Goal: Information Seeking & Learning: Understand process/instructions

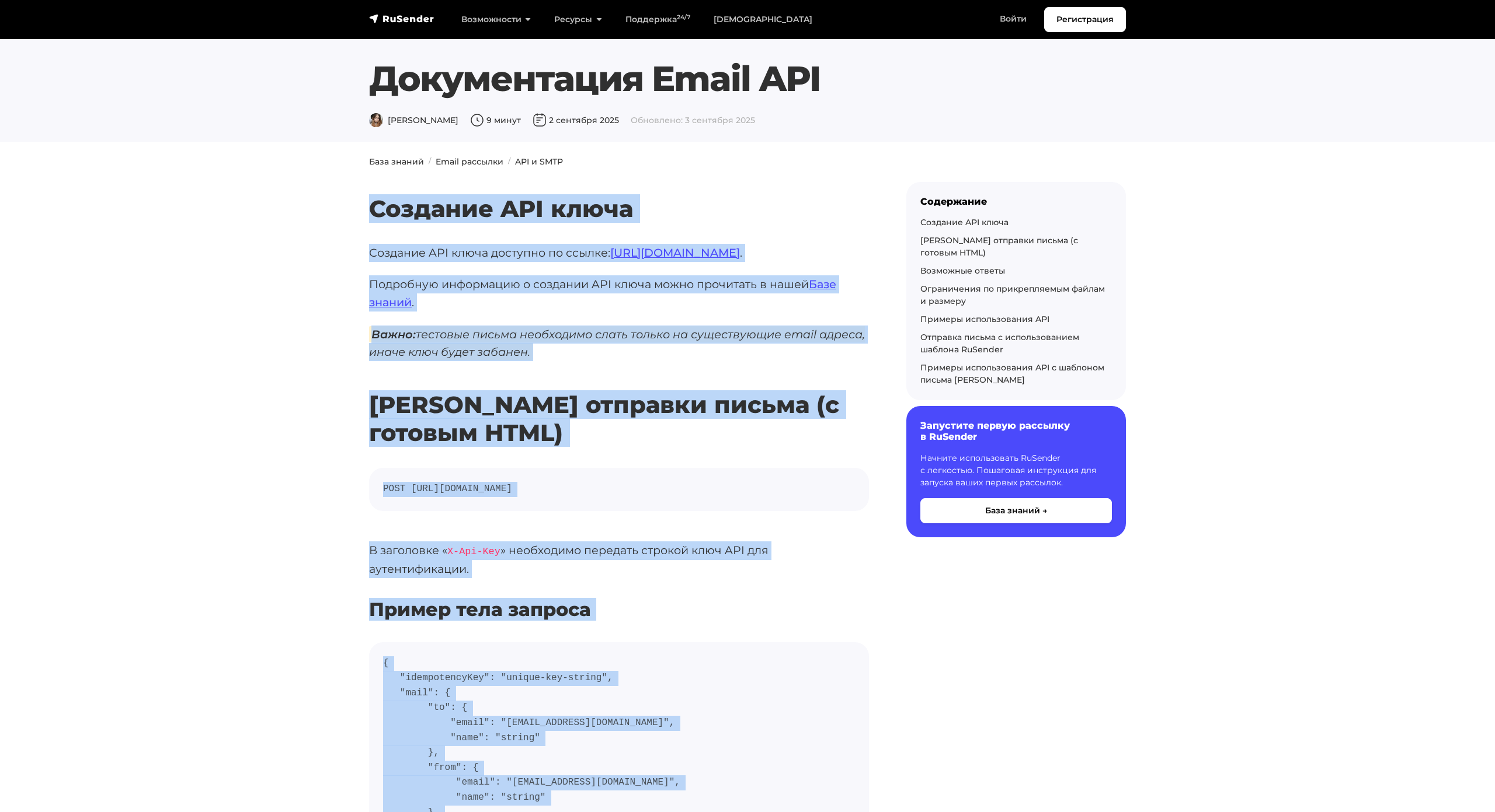
click at [460, 402] on h2 "Роут отправки письма (с готовым HTML)" at bounding box center [619, 401] width 500 height 90
click at [529, 475] on pre "POST https://api.beta.rusender.ru/api/v1/external-mails/send" at bounding box center [619, 489] width 500 height 43
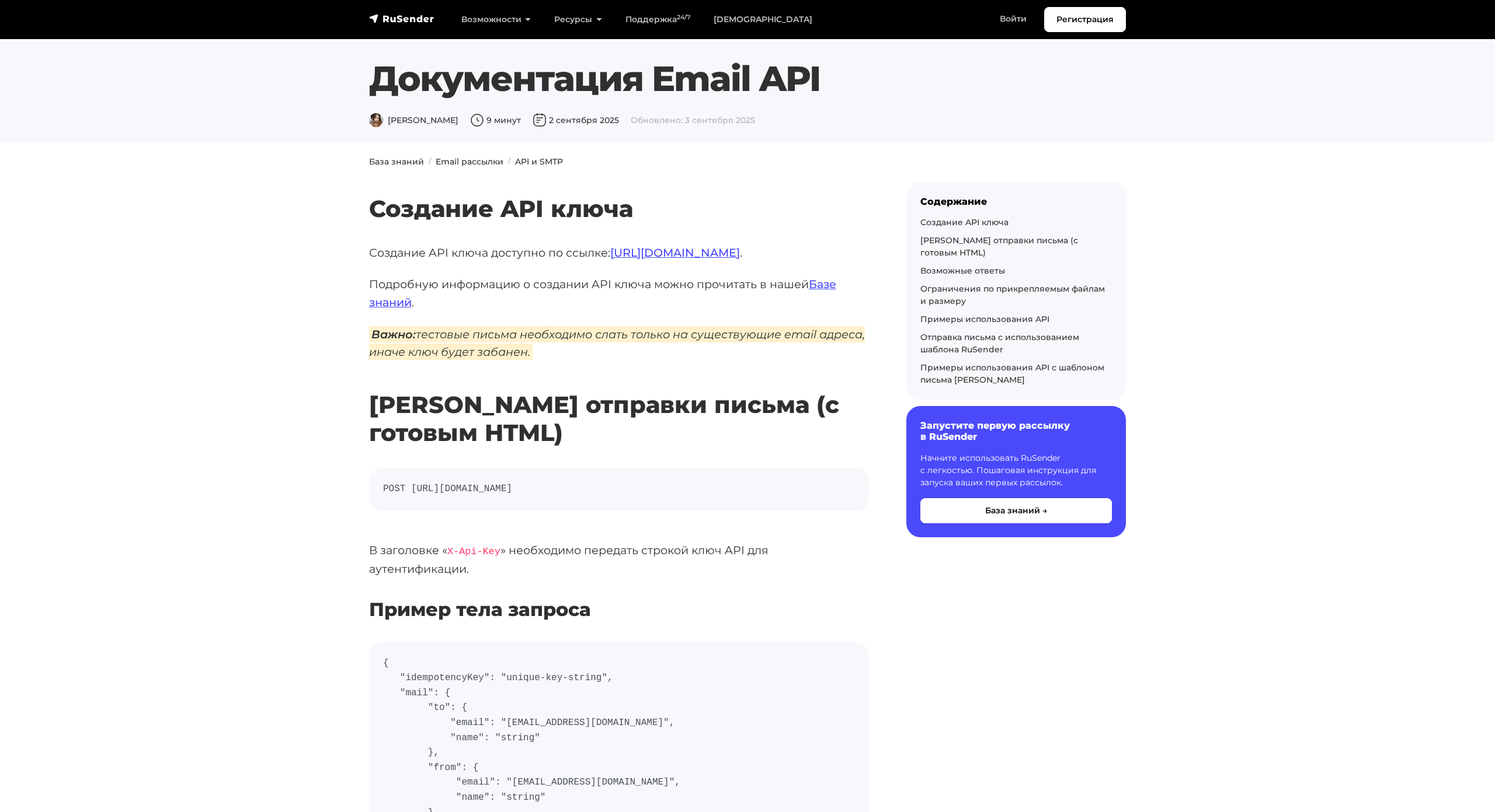
click at [540, 490] on code "POST https://api.beta.rusender.ru/api/v1/external-mails/send" at bounding box center [619, 489] width 472 height 15
copy div "POST https://api.beta.rusender.ru/api/v1/external-mails/send"
click at [512, 442] on h2 "Роут отправки письма (с готовым HTML)" at bounding box center [619, 401] width 500 height 90
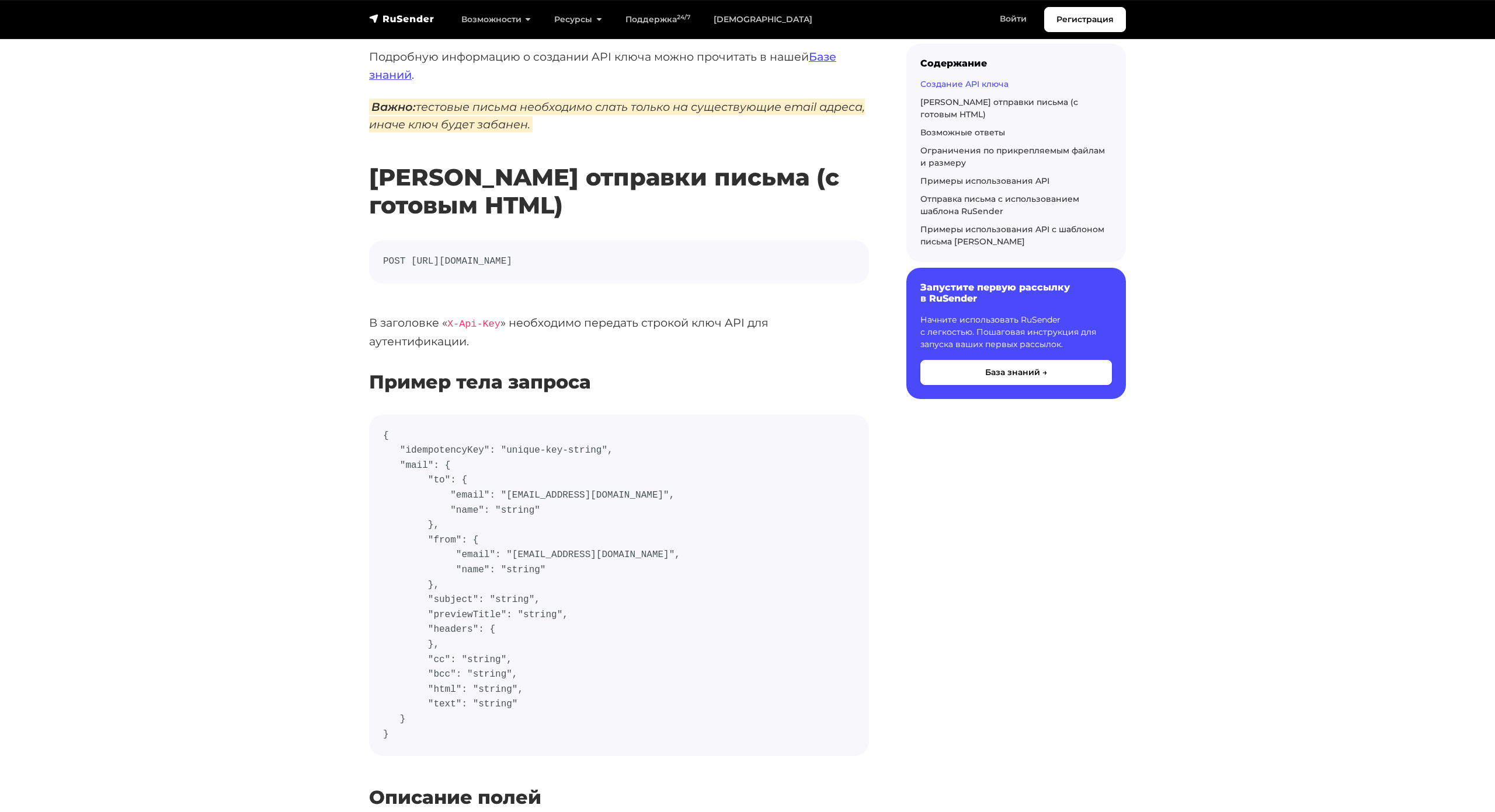
scroll to position [234, 0]
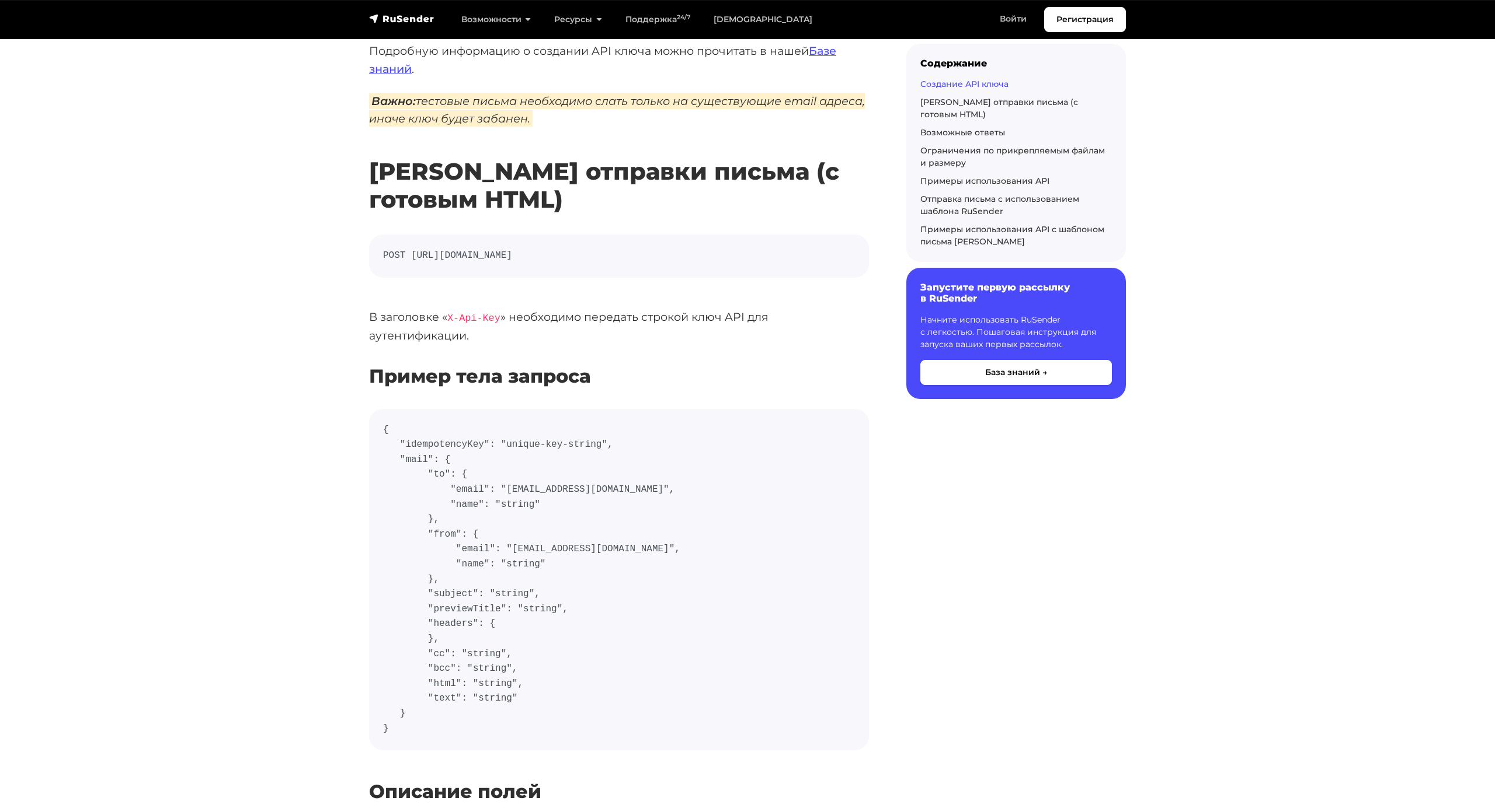
click at [712, 319] on p "В заголовке « X-Api-Key » необходимо передать строкой ключ API для аутентификац…" at bounding box center [619, 327] width 500 height 37
drag, startPoint x: 716, startPoint y: 319, endPoint x: 741, endPoint y: 316, distance: 25.2
click at [742, 316] on p "В заголовке « X-Api-Key » необходимо передать строкой ключ API для аутентификац…" at bounding box center [619, 327] width 500 height 37
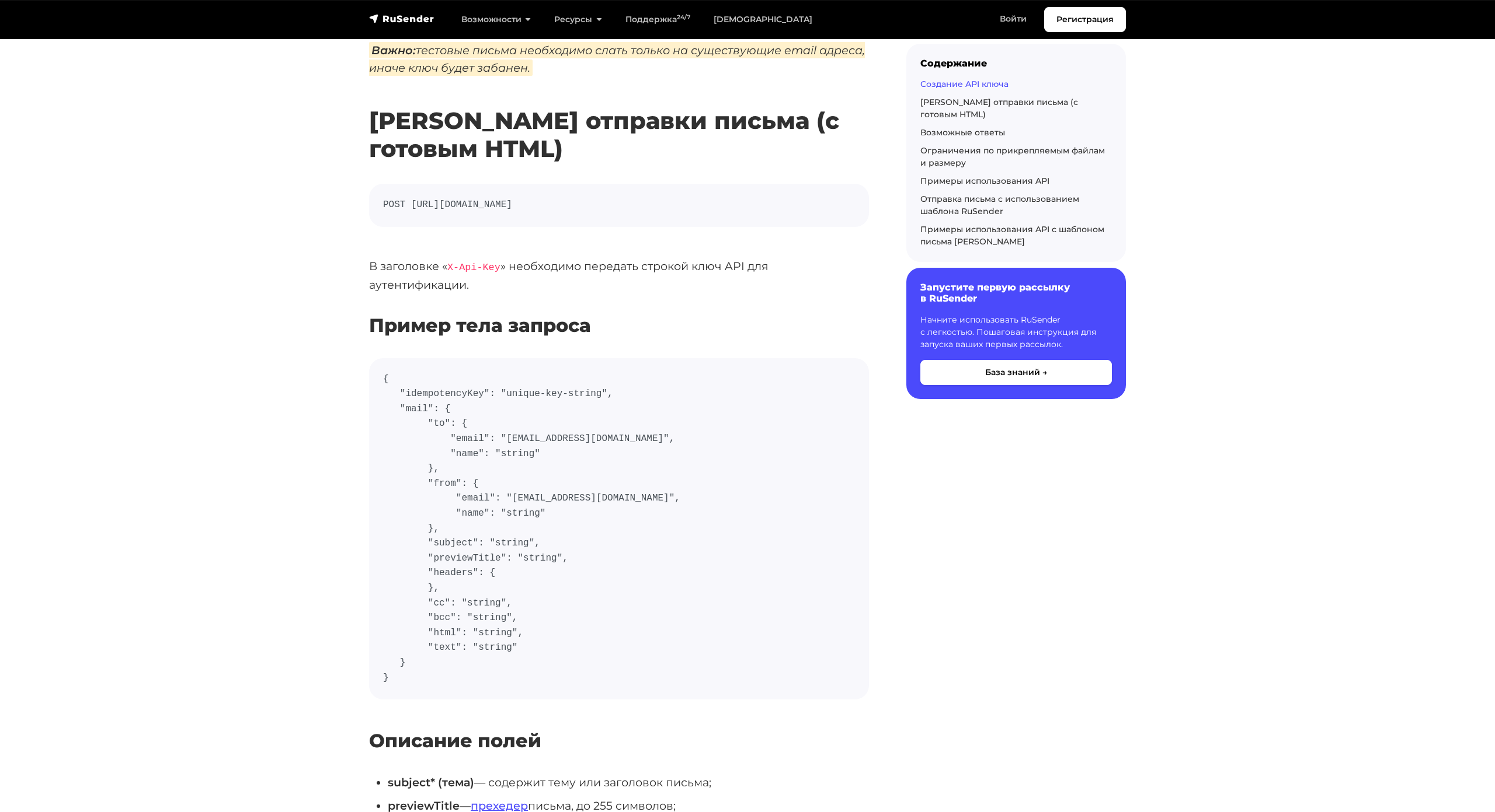
scroll to position [292, 0]
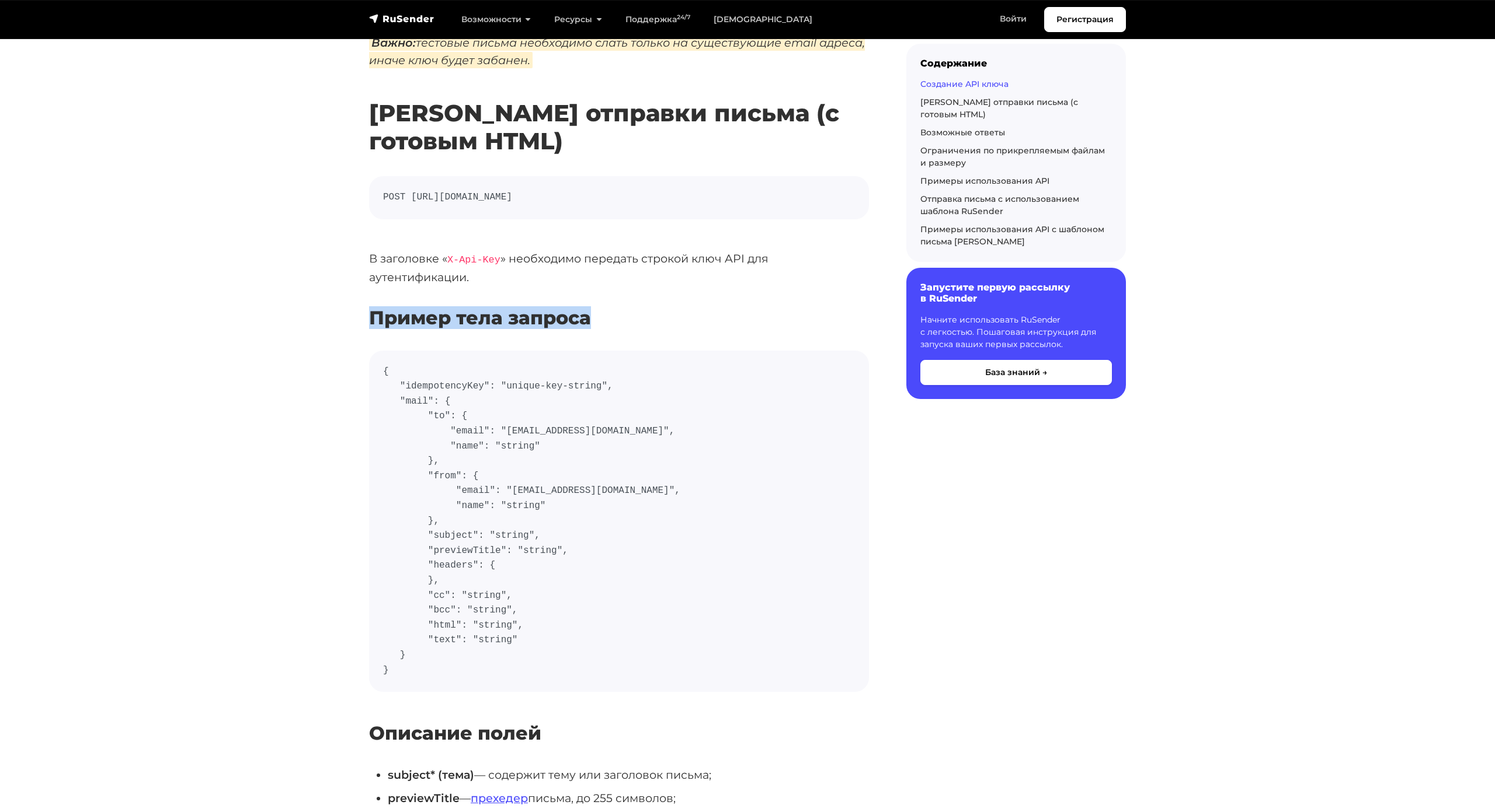
drag, startPoint x: 370, startPoint y: 304, endPoint x: 635, endPoint y: 289, distance: 265.4
click at [635, 307] on h3 "Пример тела запроса" at bounding box center [619, 318] width 500 height 22
click at [634, 307] on h3 "Пример тела запроса" at bounding box center [619, 318] width 500 height 22
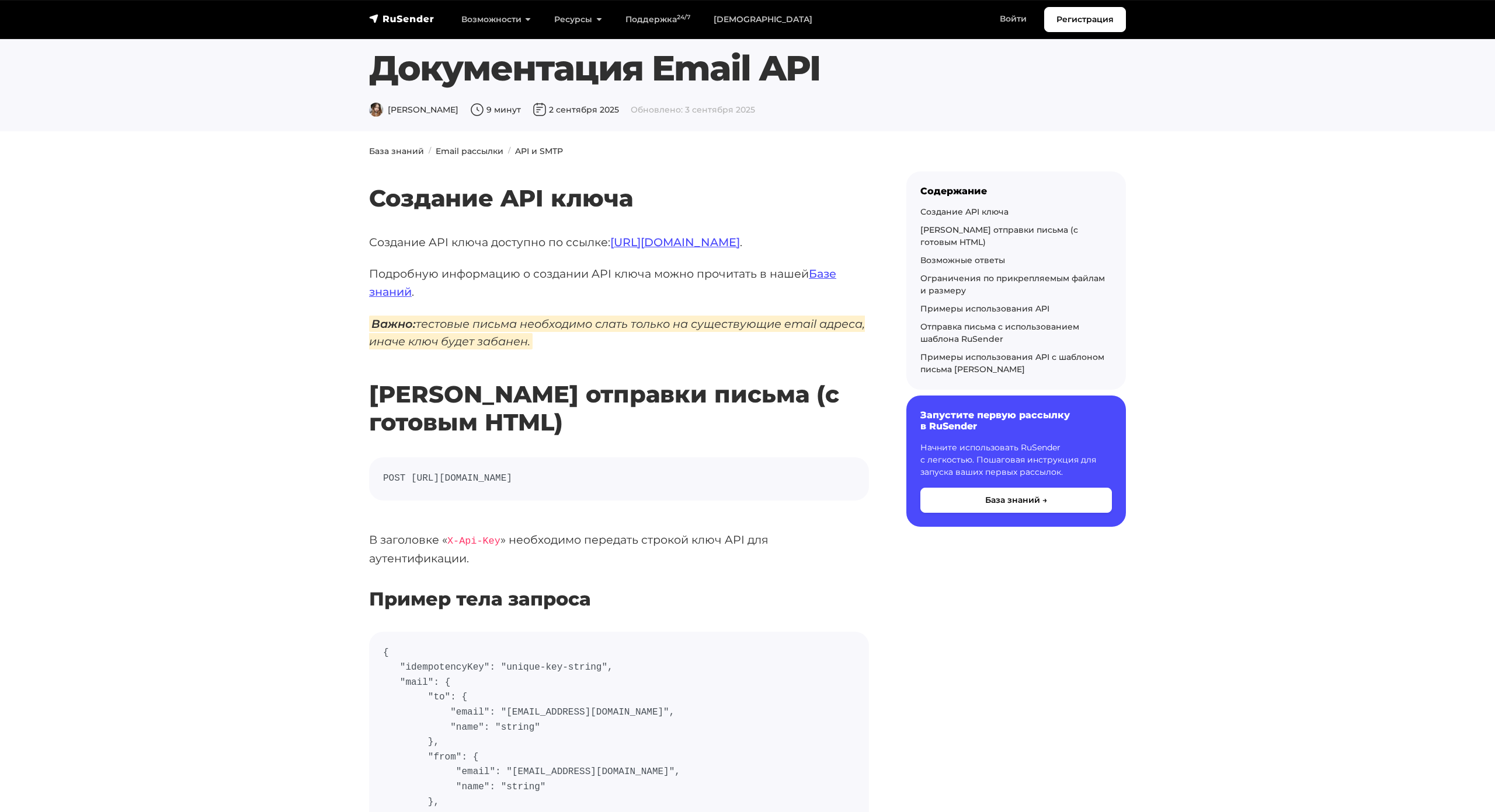
scroll to position [0, 0]
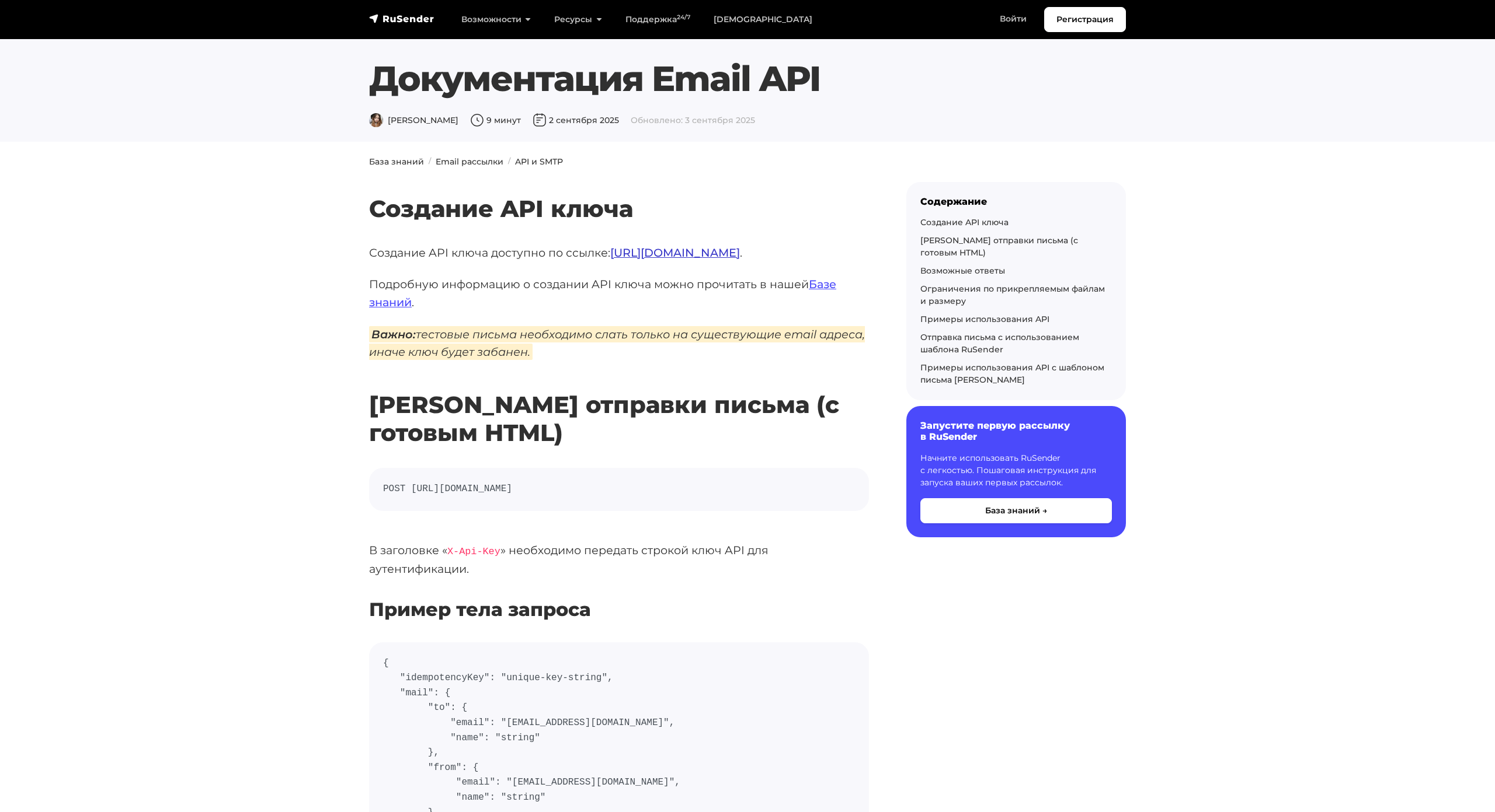
click at [708, 246] on link "https://beta.rusender.ru/api" at bounding box center [675, 253] width 130 height 14
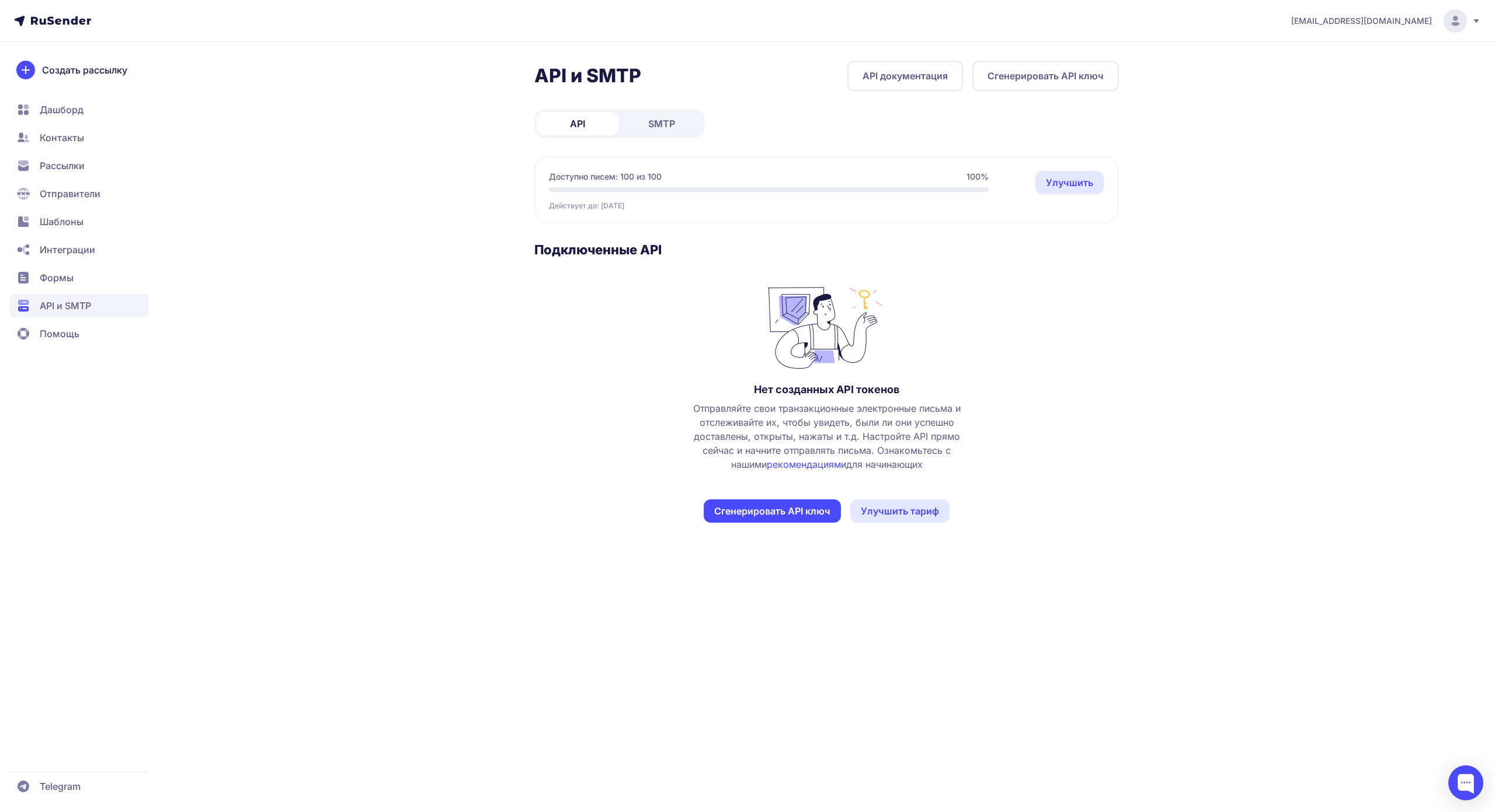
click at [828, 519] on button "Сгенерировать API ключ" at bounding box center [772, 511] width 137 height 24
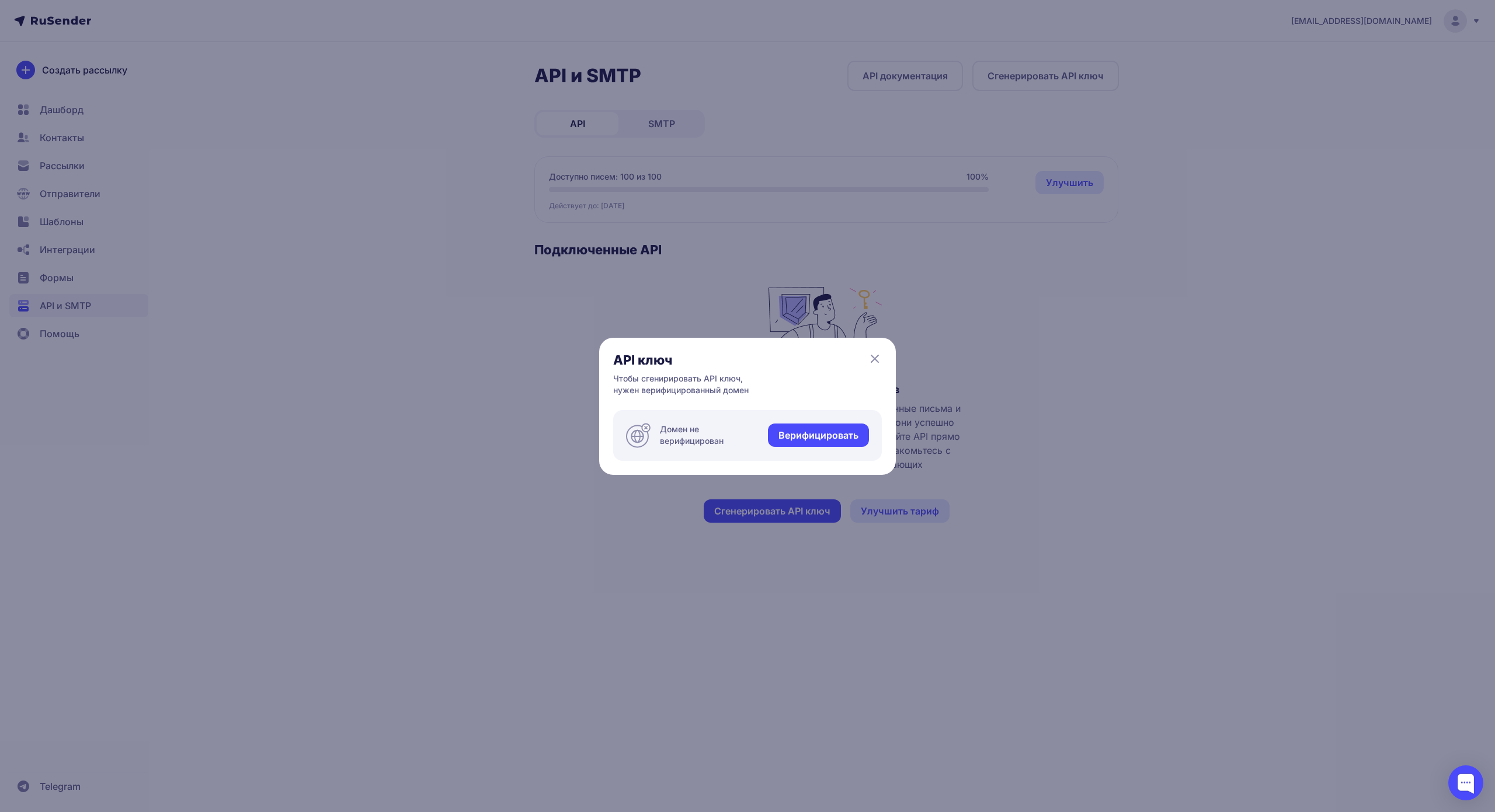
click at [842, 423] on link "Верифицировать" at bounding box center [818, 435] width 101 height 24
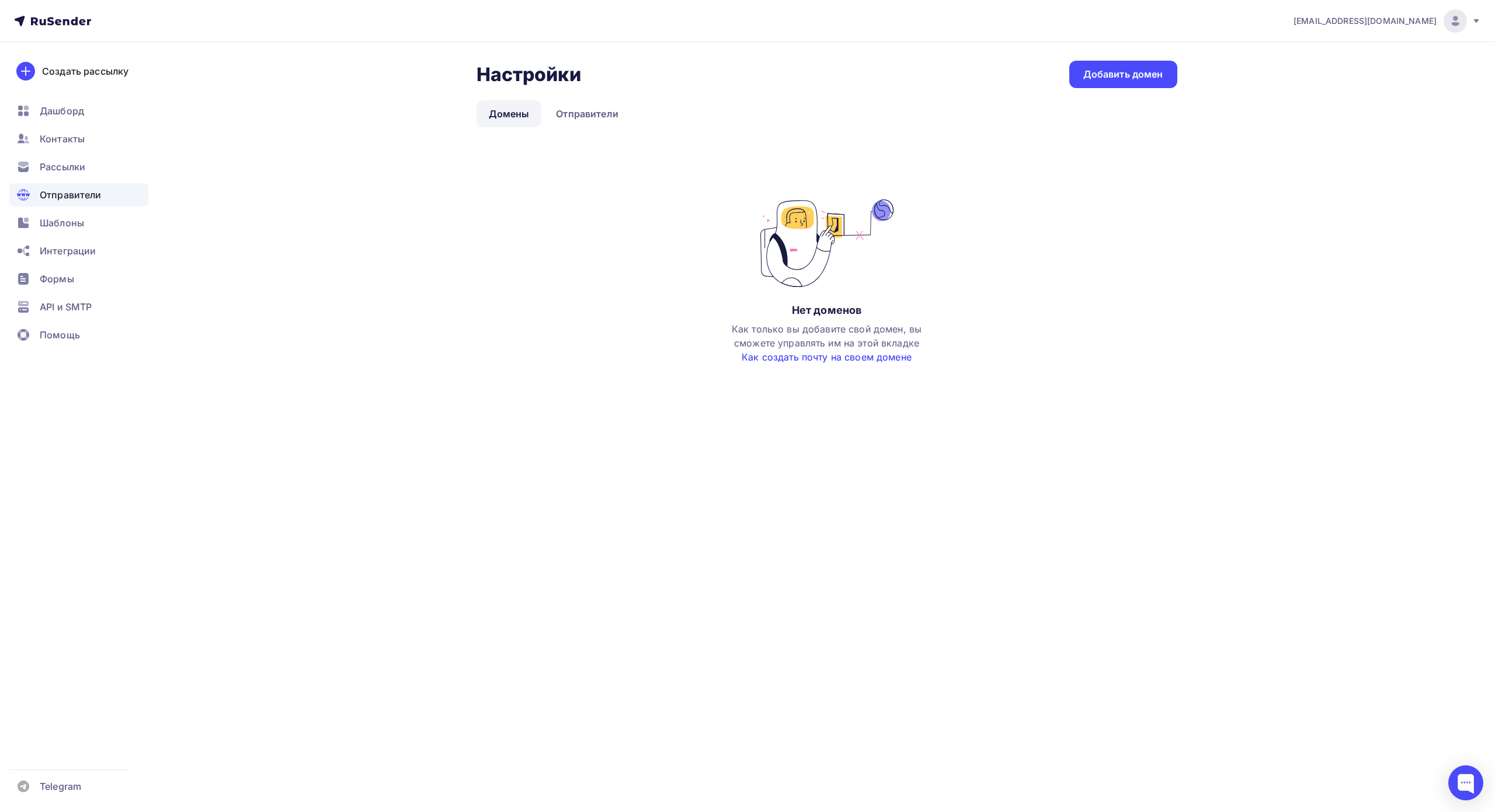
click at [821, 357] on link "Как создать почту на своем домене" at bounding box center [827, 356] width 170 height 12
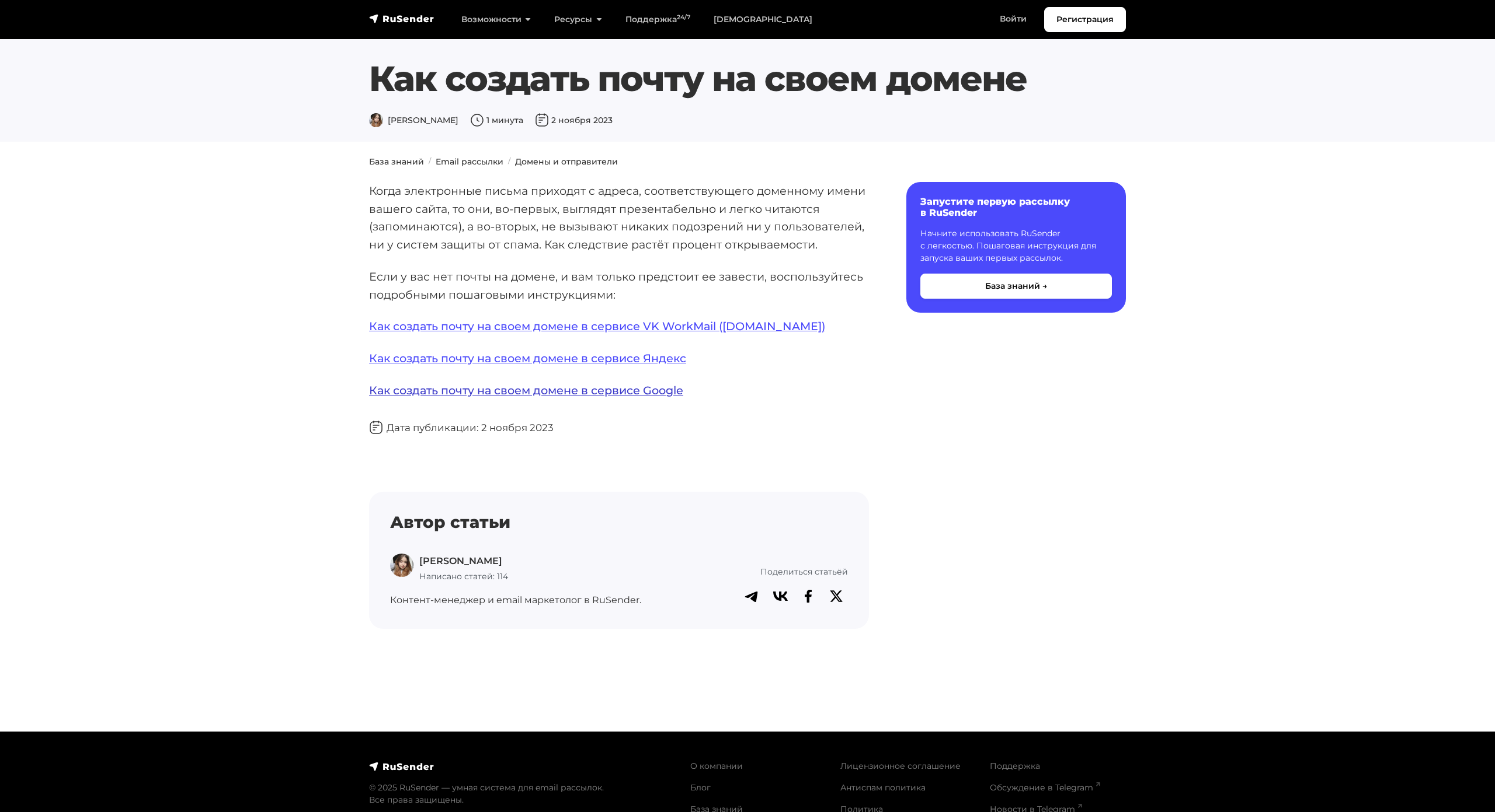
click at [657, 385] on link "Как создать почту на своем домене в сервисе Google" at bounding box center [526, 390] width 314 height 14
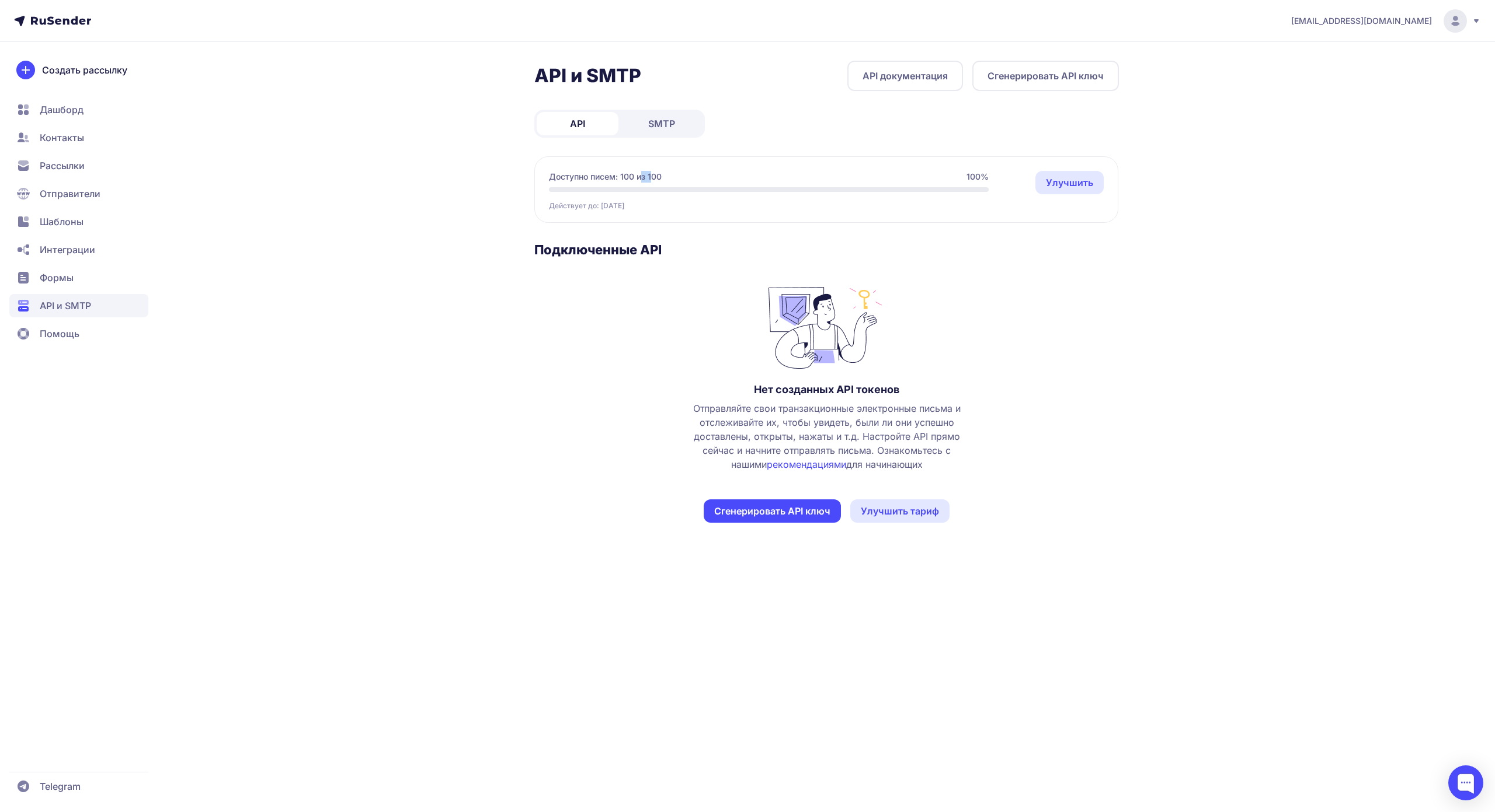
drag, startPoint x: 641, startPoint y: 177, endPoint x: 651, endPoint y: 177, distance: 10.0
click at [651, 177] on span "Доступно писем: 100 из 100" at bounding box center [605, 176] width 113 height 12
click at [1007, 69] on button "Сгенерировать API ключ" at bounding box center [1045, 76] width 146 height 31
